Goal: Task Accomplishment & Management: Use online tool/utility

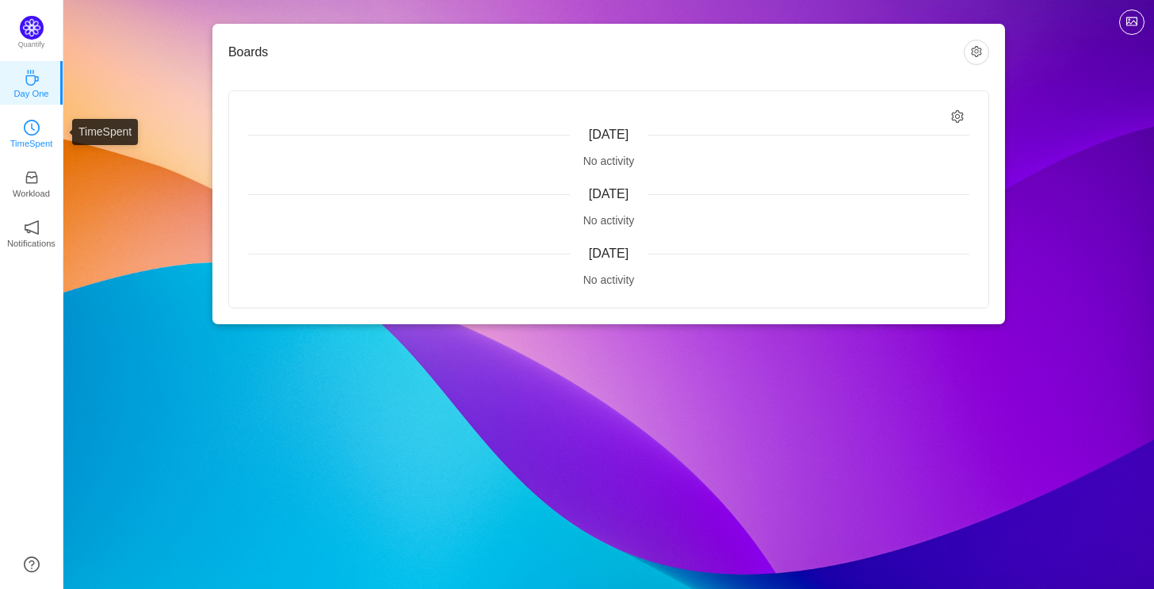
click at [32, 129] on icon "icon: clock-circle" at bounding box center [33, 127] width 4 height 7
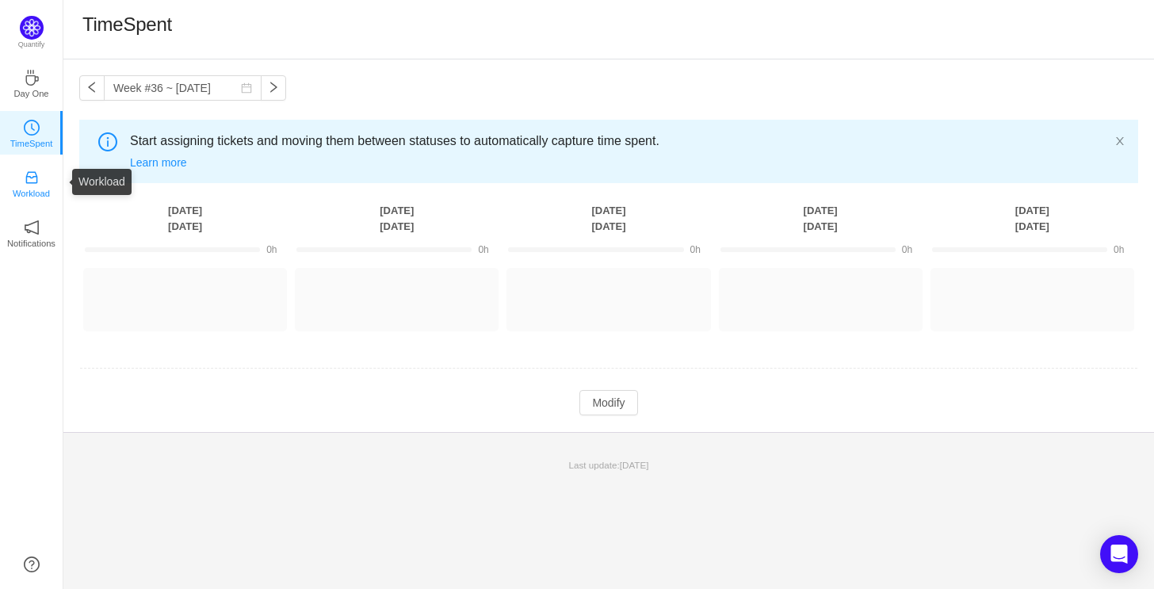
click at [38, 174] on icon "icon: inbox" at bounding box center [32, 178] width 16 height 16
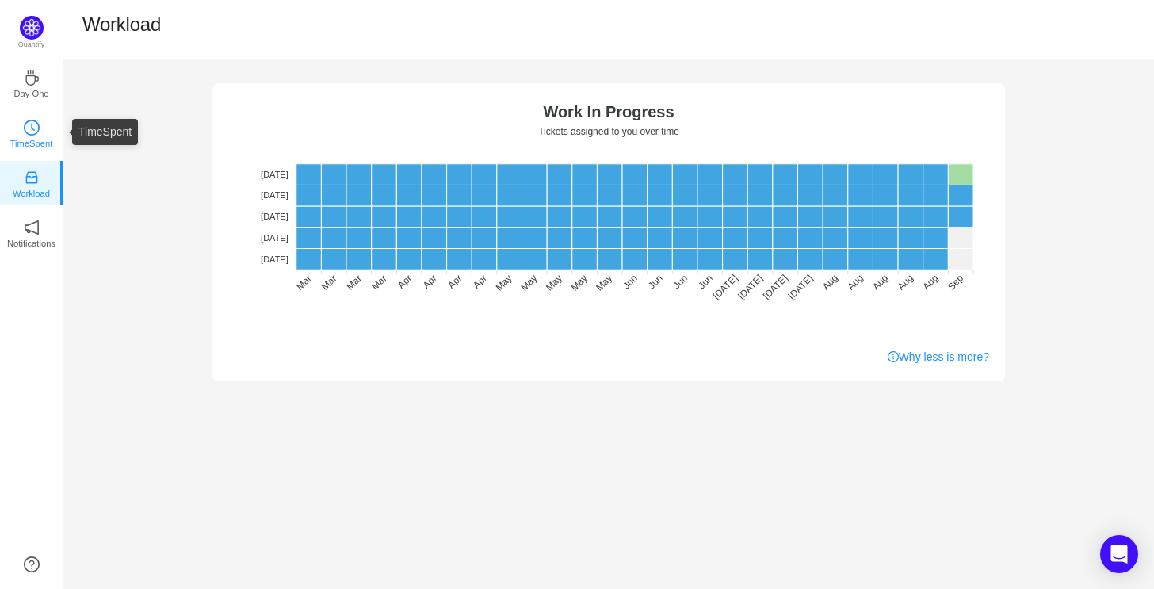
click at [35, 131] on icon "icon: clock-circle" at bounding box center [32, 128] width 16 height 16
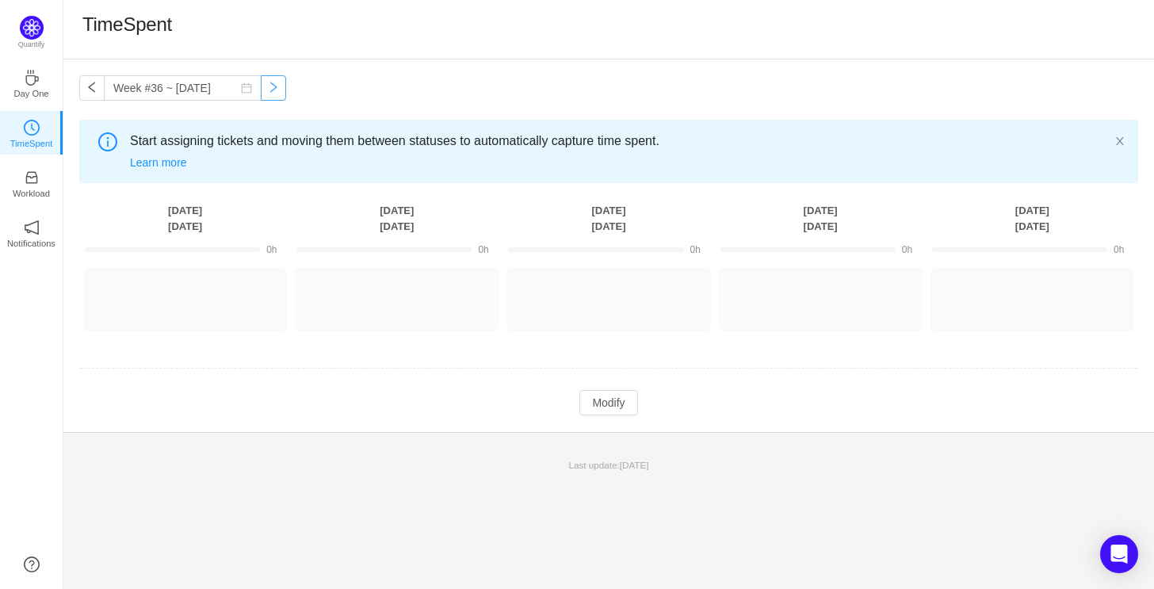
click at [262, 86] on button "button" at bounding box center [273, 87] width 25 height 25
click at [138, 89] on input "Week #36 ~ [DATE]" at bounding box center [183, 87] width 158 height 25
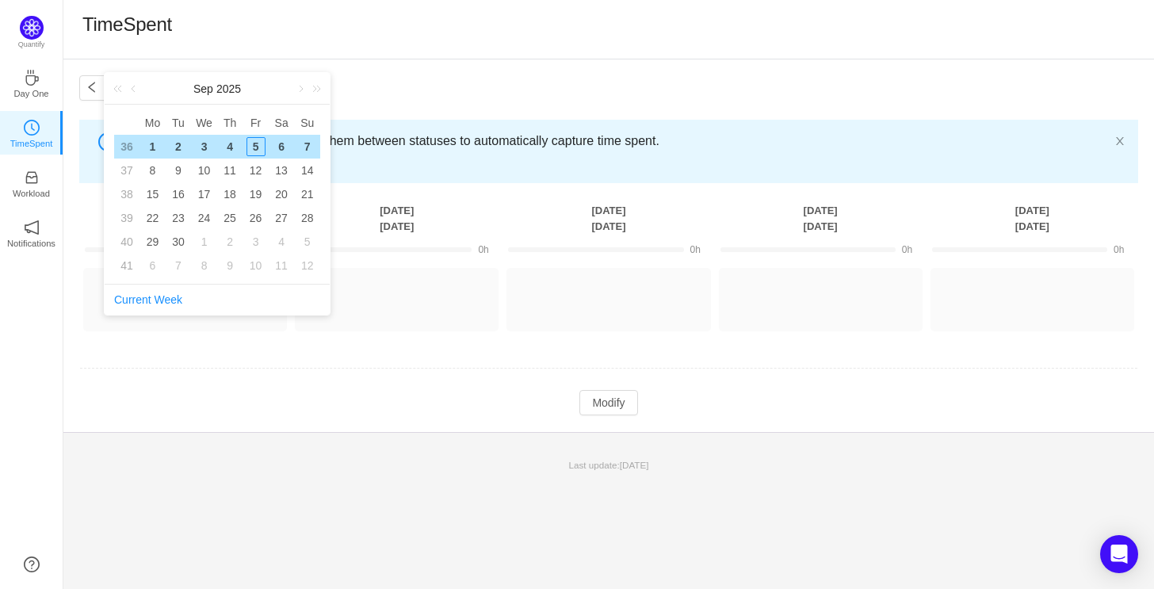
click at [474, 35] on div "TimeSpent" at bounding box center [608, 29] width 1052 height 33
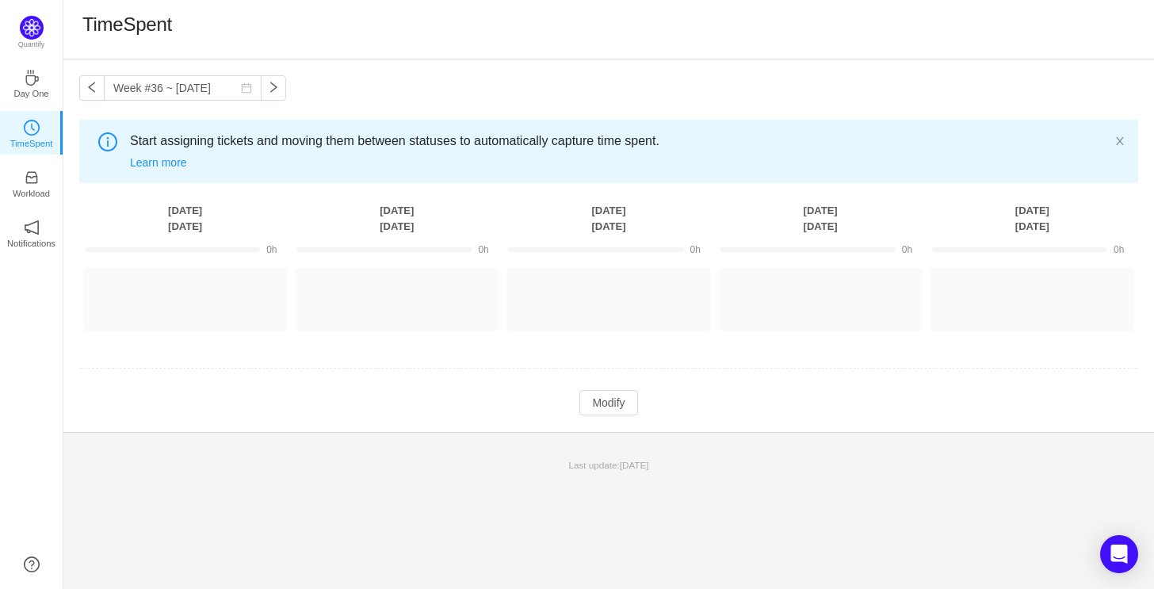
click at [423, 38] on div "TimeSpent" at bounding box center [608, 29] width 1052 height 33
click at [428, 36] on div "TimeSpent" at bounding box center [608, 29] width 1052 height 33
